Goal: Find specific page/section: Find specific page/section

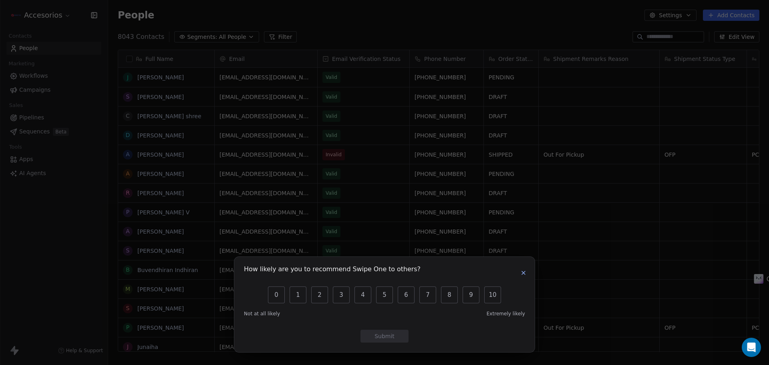
scroll to position [6, 6]
click at [524, 273] on icon "button" at bounding box center [523, 272] width 3 height 3
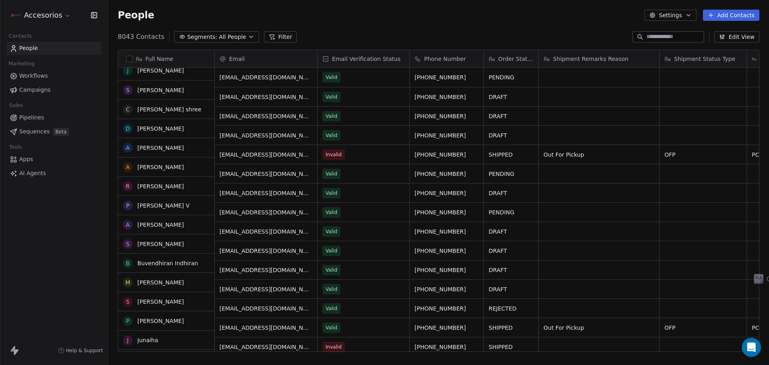
scroll to position [0, 0]
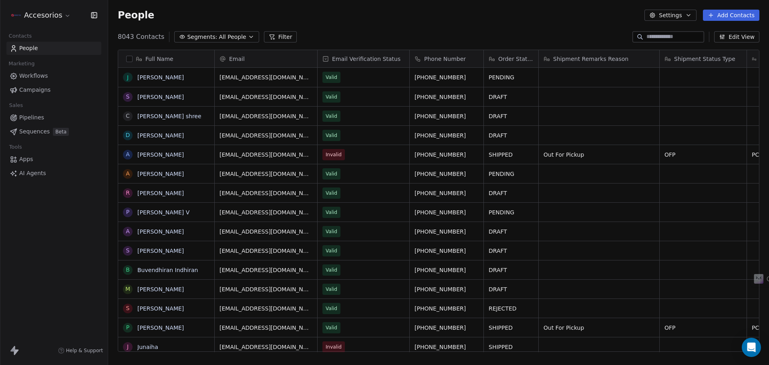
click at [40, 75] on span "Workflows" at bounding box center [33, 76] width 29 height 8
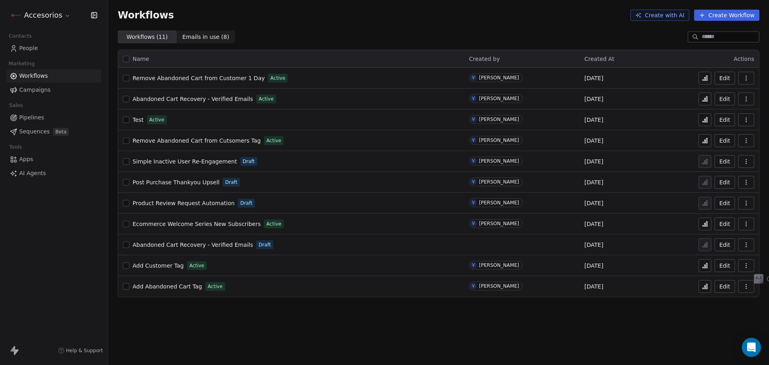
click at [706, 100] on icon at bounding box center [704, 99] width 1 height 3
